Goal: Information Seeking & Learning: Learn about a topic

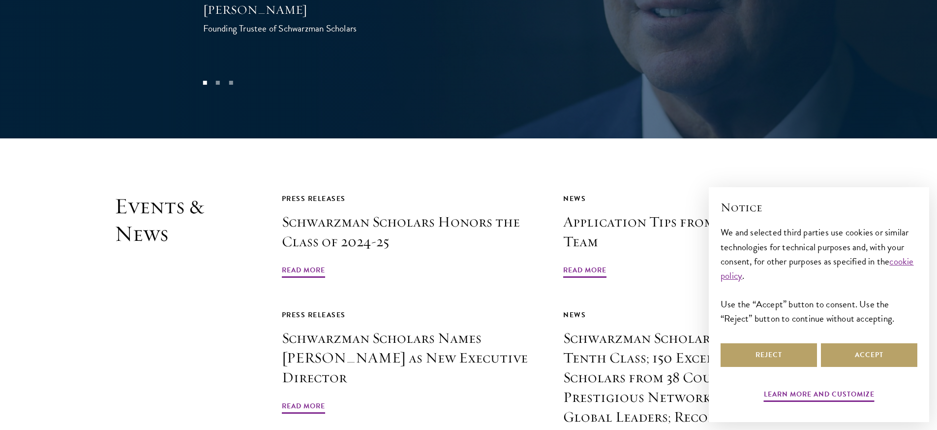
scroll to position [2317, 0]
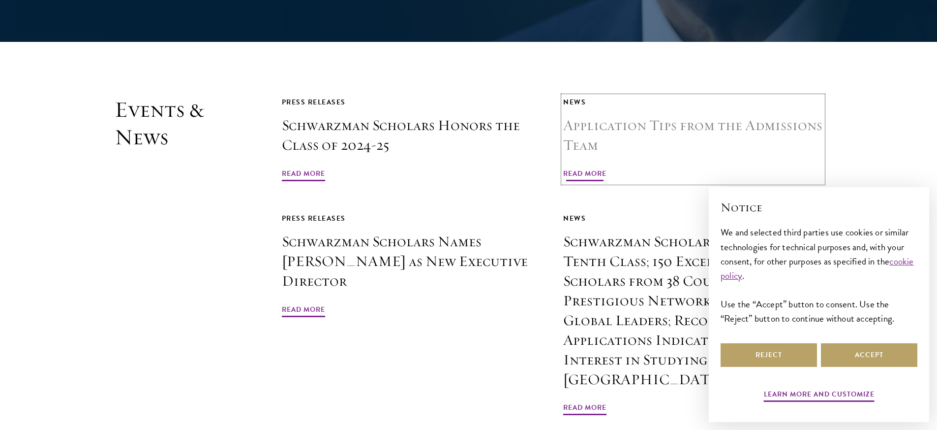
click at [591, 167] on span "Read More" at bounding box center [584, 174] width 43 height 15
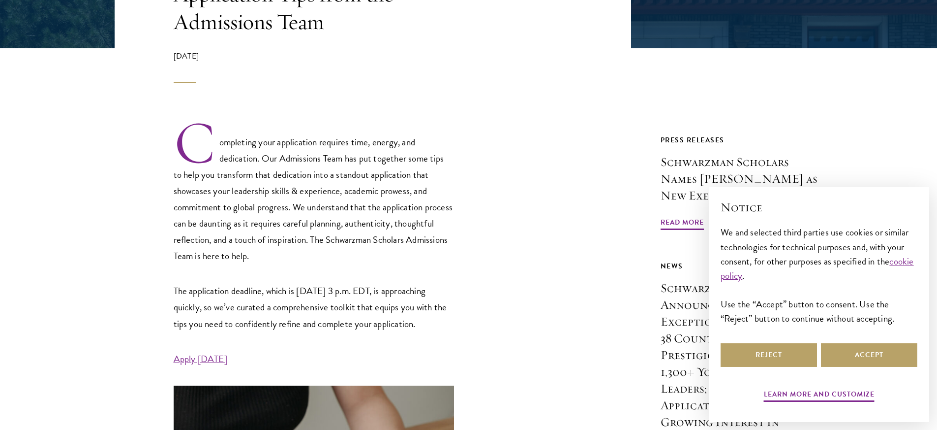
scroll to position [489, 0]
